Goal: Find specific page/section: Find specific page/section

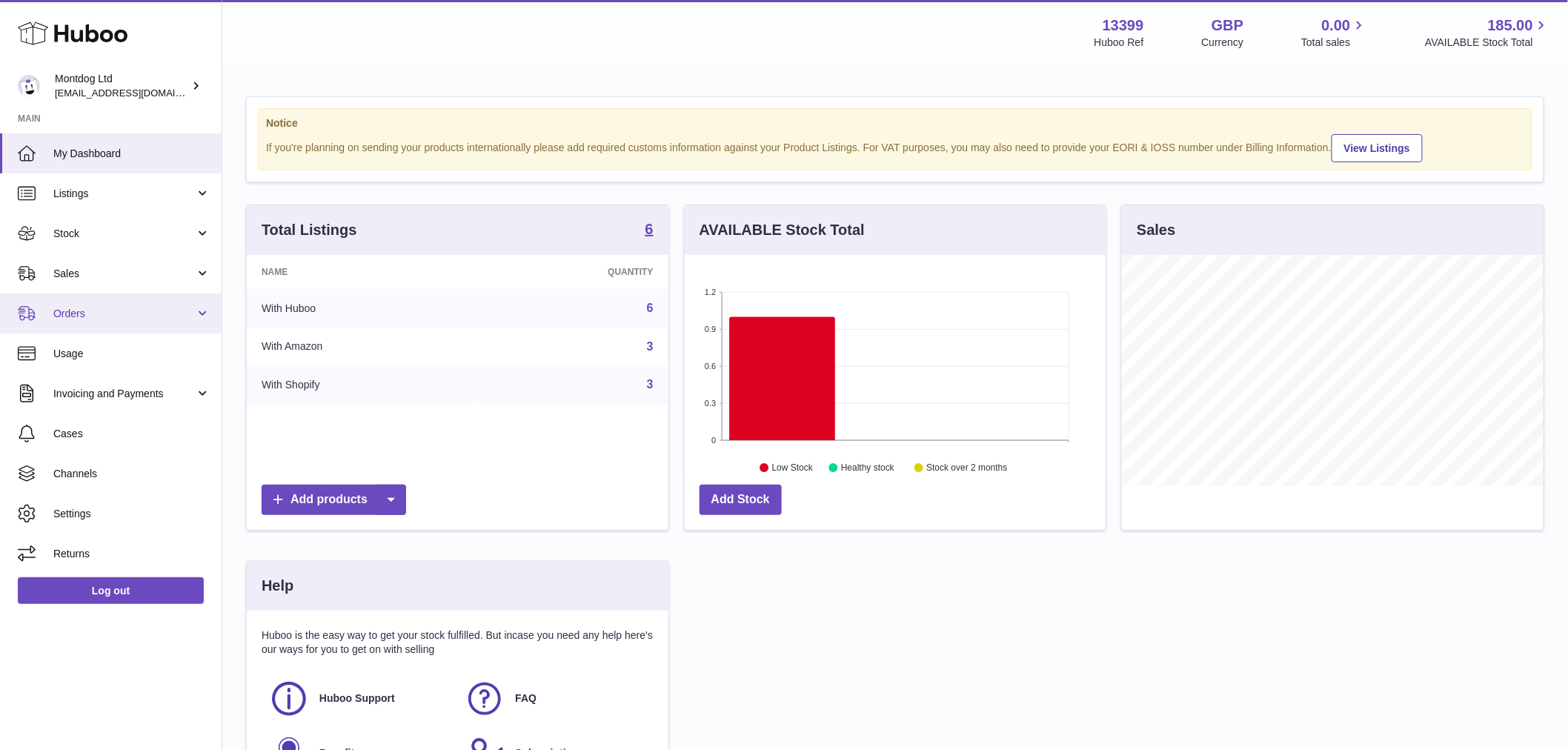
scroll to position [231, 421]
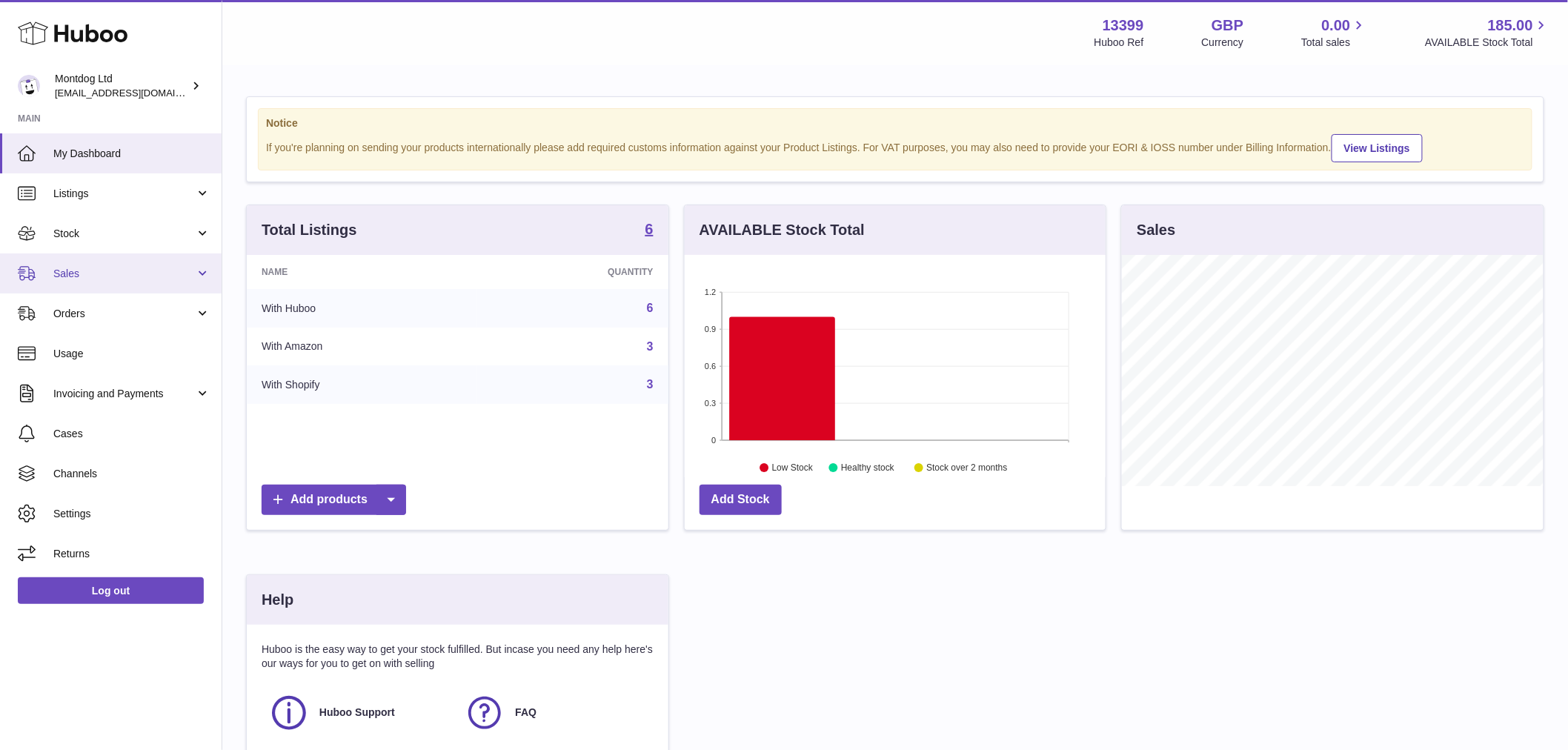
click at [98, 281] on link "Sales" at bounding box center [111, 274] width 221 height 40
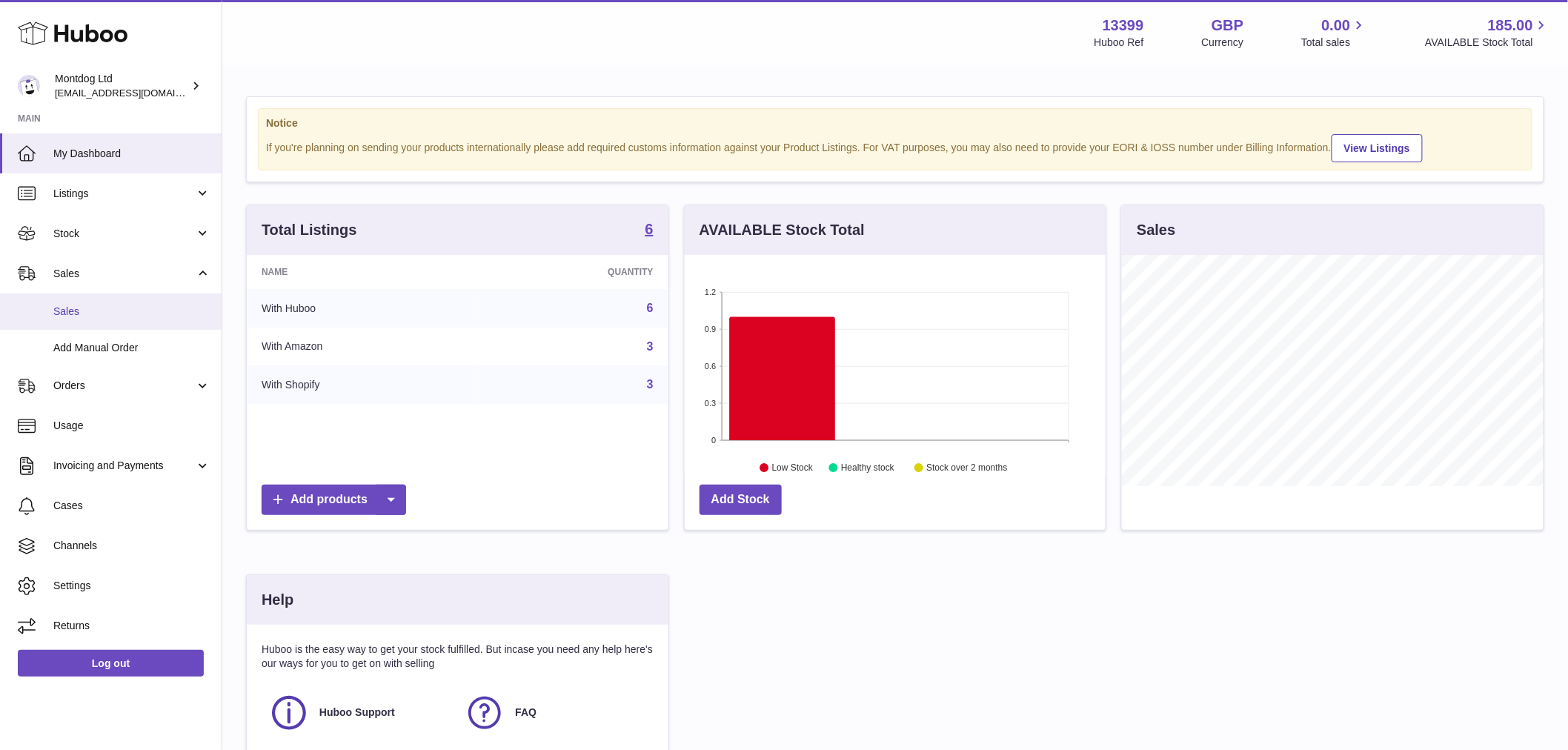
drag, startPoint x: 85, startPoint y: 306, endPoint x: 231, endPoint y: 324, distance: 147.1
click at [85, 307] on span "Sales" at bounding box center [132, 312] width 157 height 14
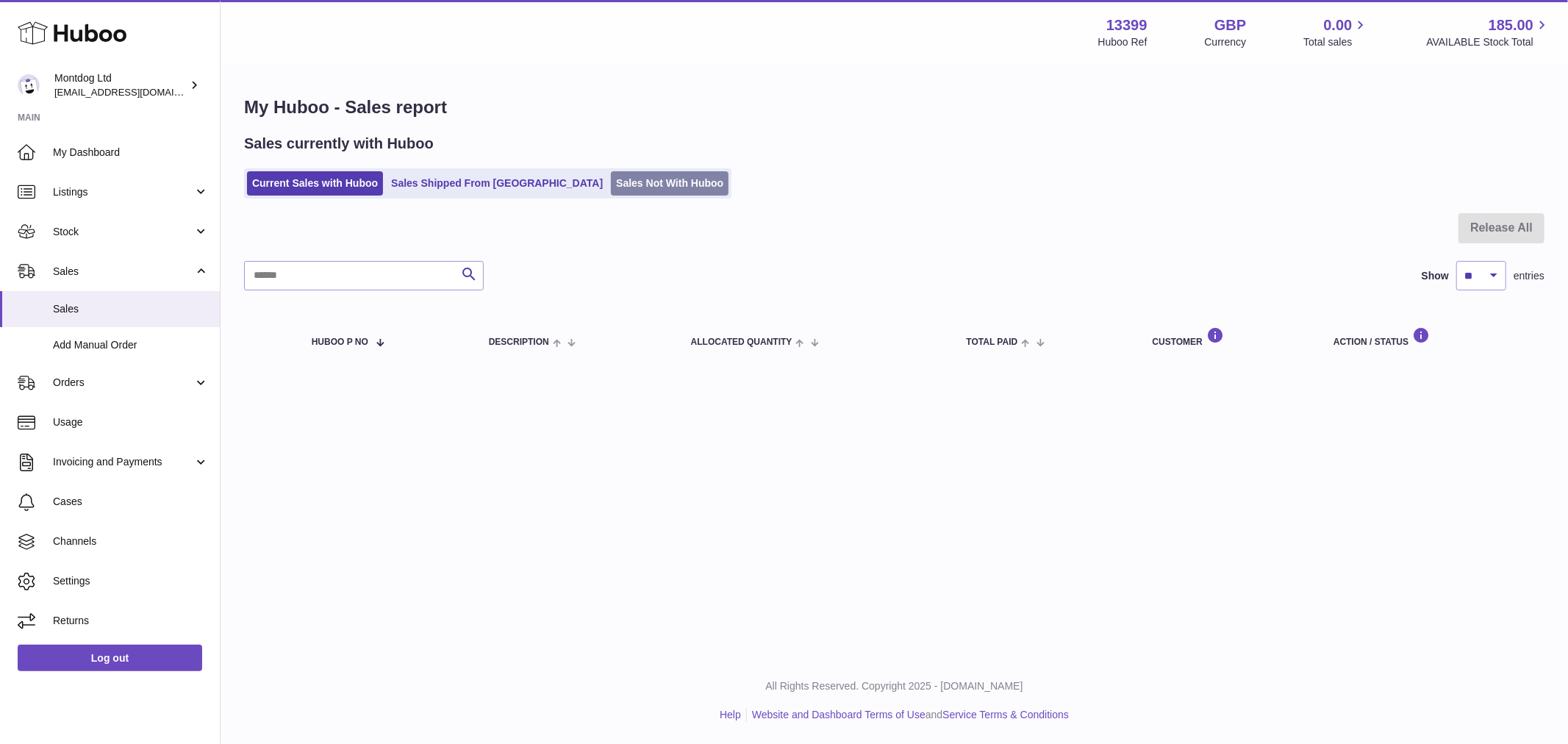
click at [611, 181] on link "Sales Not With Huboo" at bounding box center [670, 183] width 117 height 24
